Goal: Use online tool/utility: Use online tool/utility

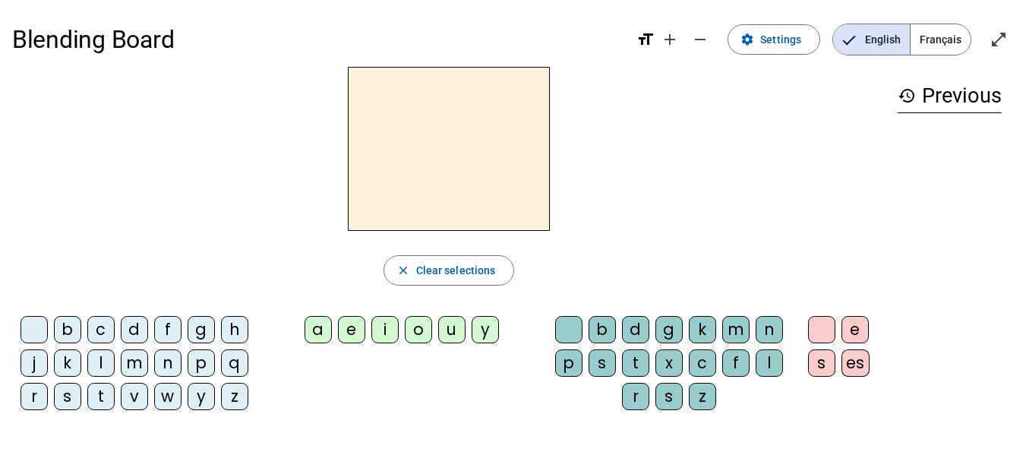
click at [147, 359] on div "m" at bounding box center [134, 362] width 27 height 27
click at [329, 337] on div "a" at bounding box center [317, 329] width 27 height 27
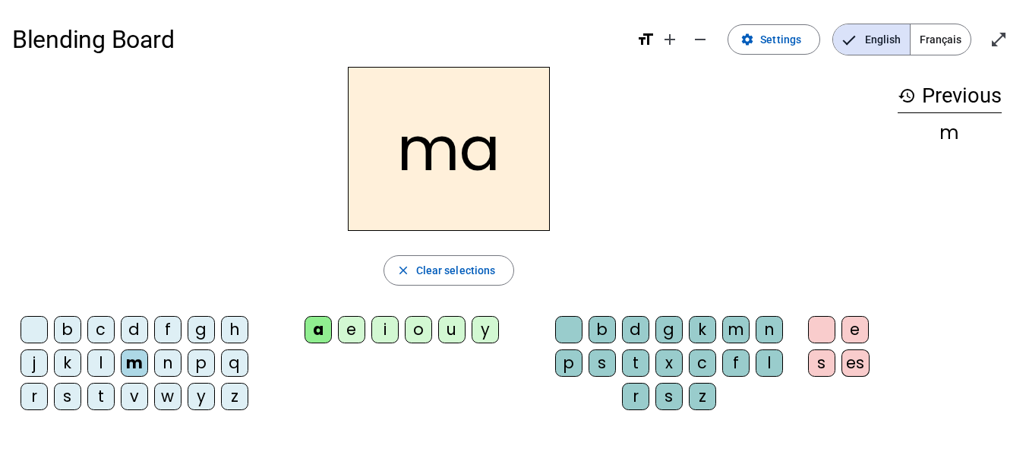
click at [764, 364] on div "l" at bounding box center [768, 362] width 27 height 27
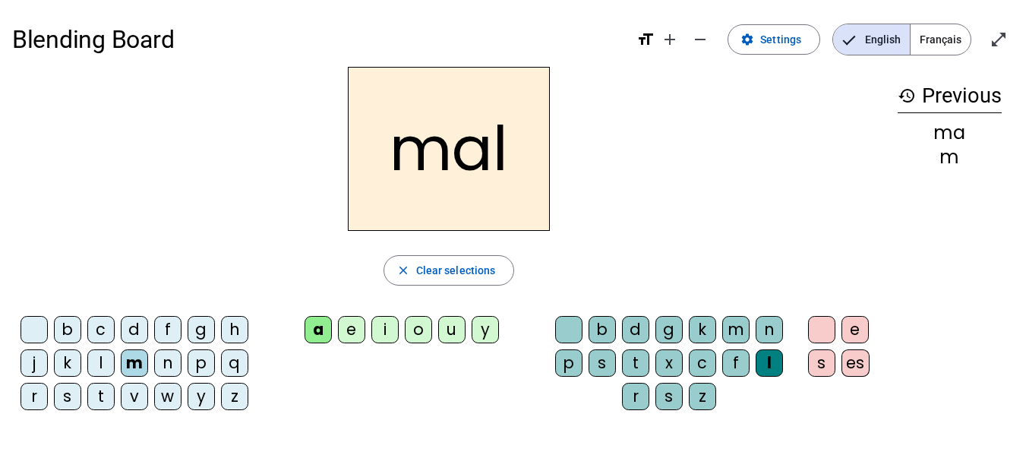
click at [386, 336] on div "i" at bounding box center [384, 329] width 27 height 27
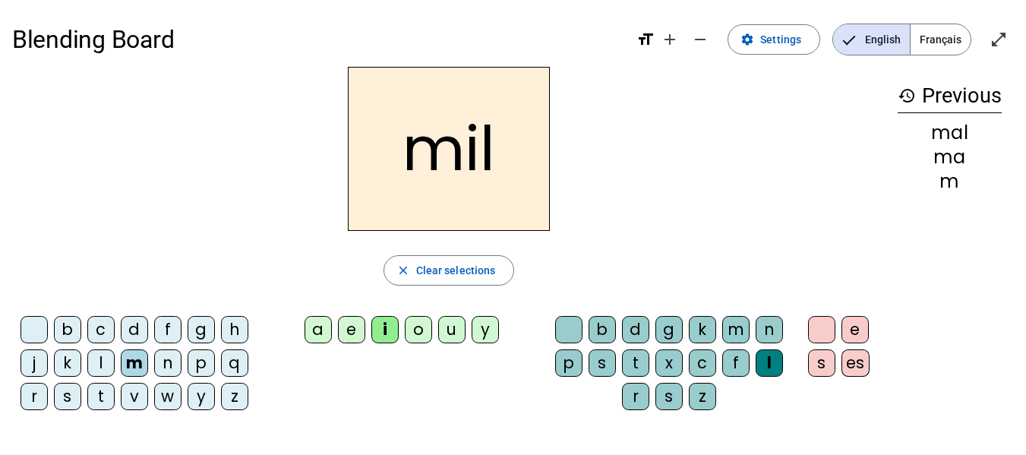
click at [164, 330] on div "f" at bounding box center [167, 329] width 27 height 27
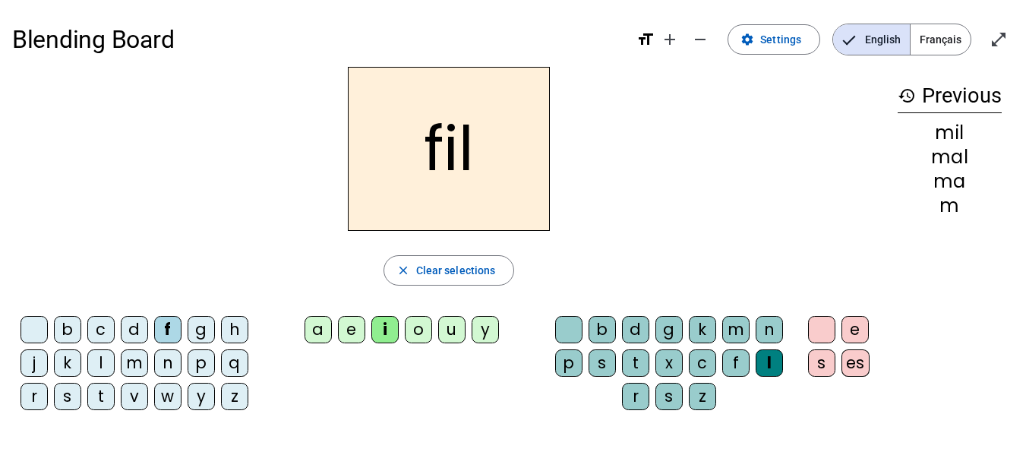
click at [128, 371] on div "m" at bounding box center [134, 362] width 27 height 27
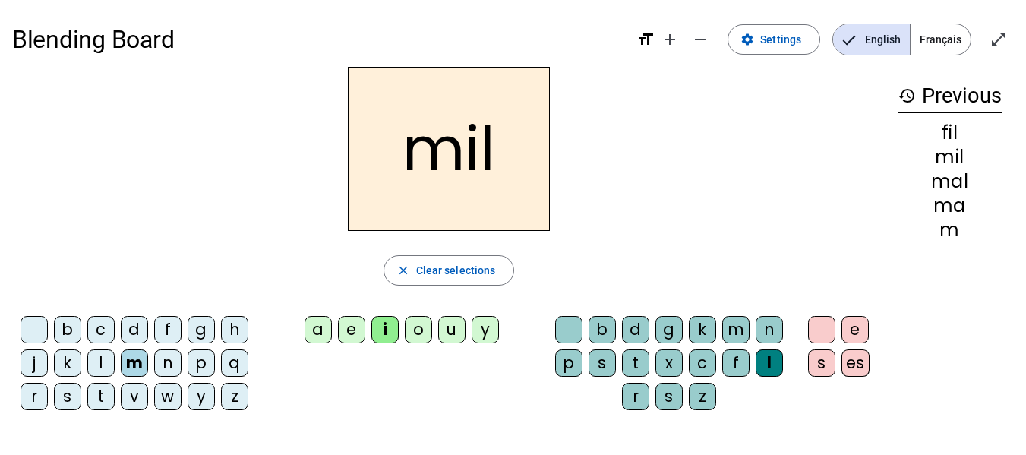
click at [317, 338] on div "a" at bounding box center [317, 329] width 27 height 27
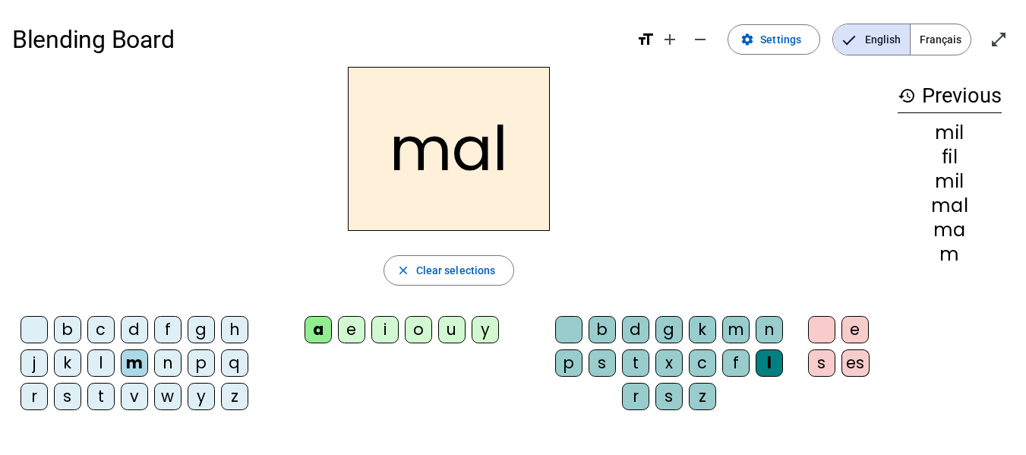
click at [359, 329] on div "e" at bounding box center [351, 329] width 27 height 27
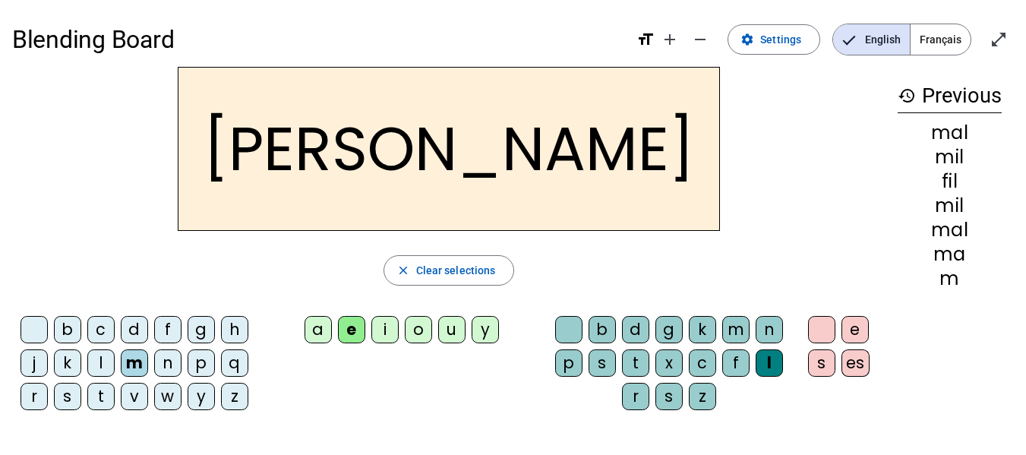
click at [632, 400] on div "r" at bounding box center [635, 396] width 27 height 27
